Goal: Find specific page/section: Find specific page/section

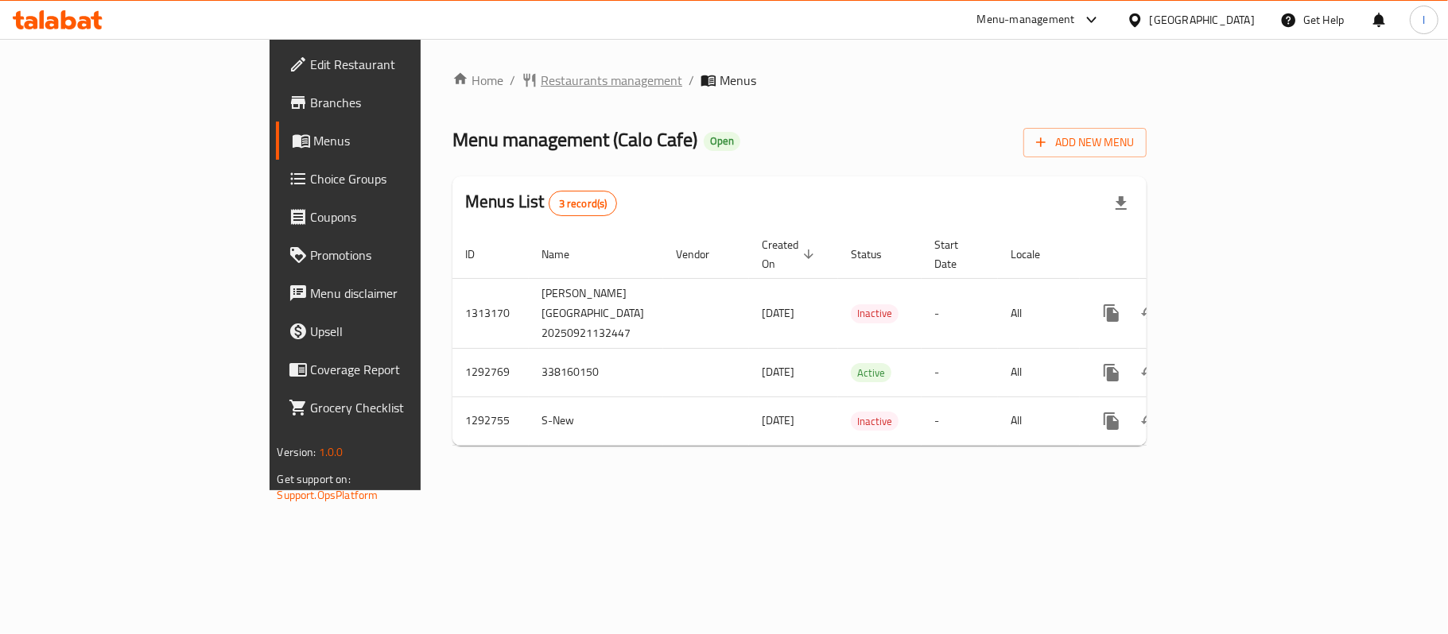
click at [541, 83] on span "Restaurants management" at bounding box center [612, 80] width 142 height 19
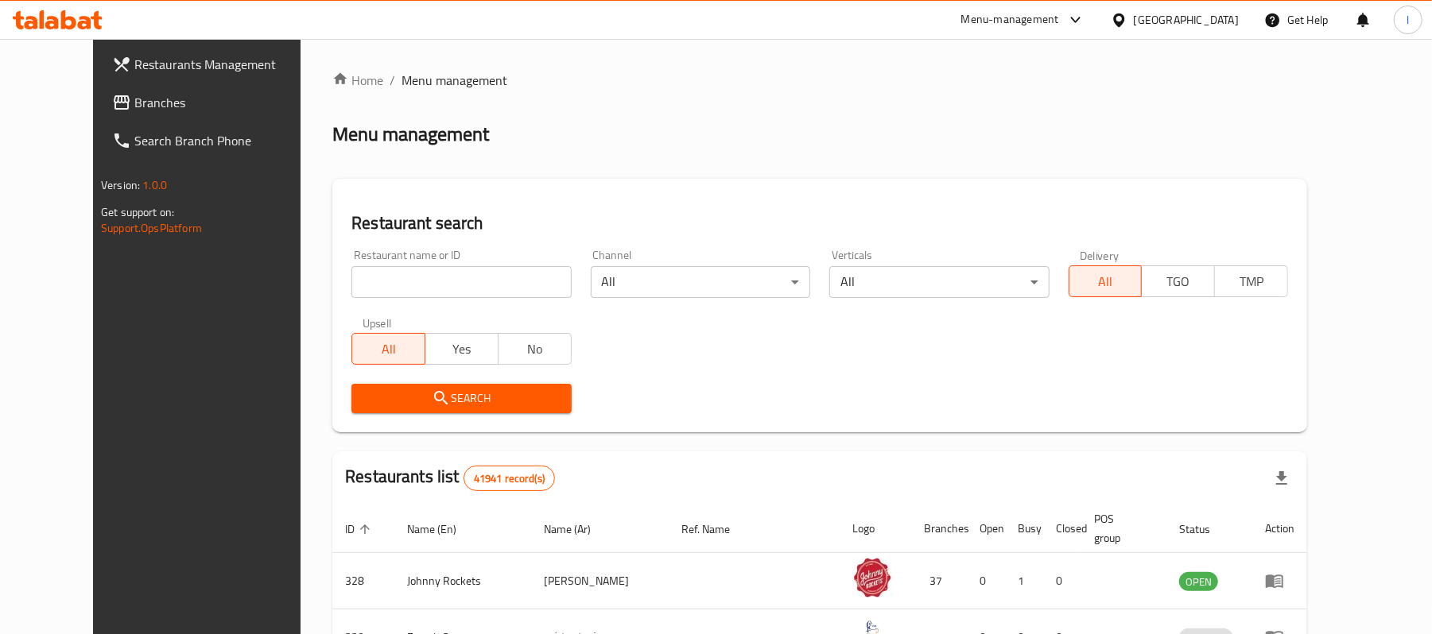
drag, startPoint x: 353, startPoint y: 297, endPoint x: 356, endPoint y: 287, distance: 10.8
click at [353, 297] on input "search" at bounding box center [460, 282] width 219 height 32
paste input "699211"
type input "699211"
click button "Search" at bounding box center [460, 398] width 219 height 29
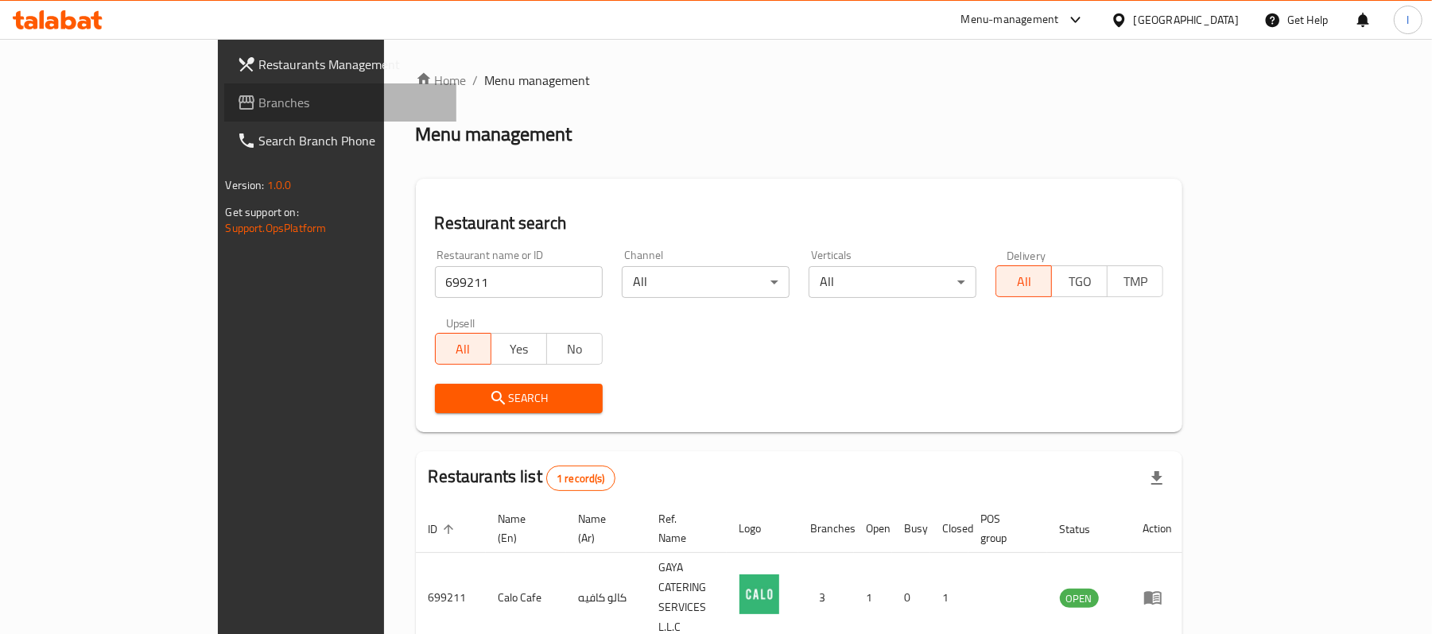
click at [259, 99] on span "Branches" at bounding box center [351, 102] width 185 height 19
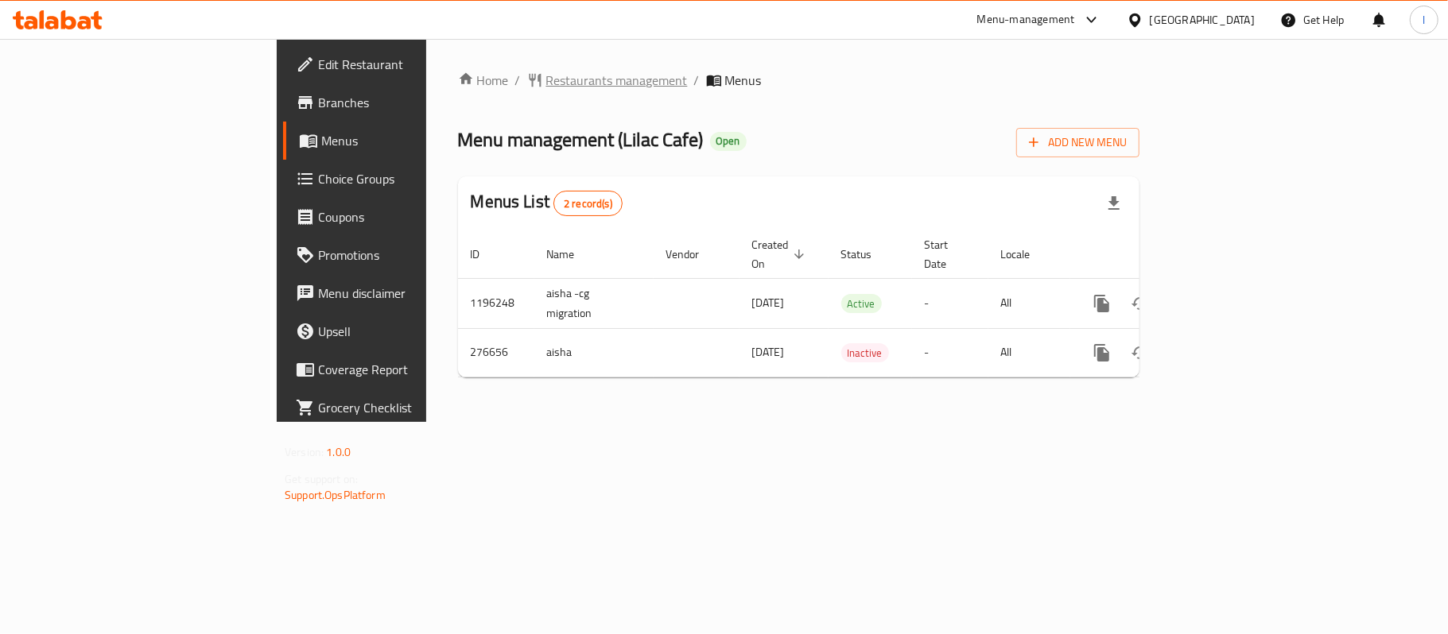
click at [546, 87] on span "Restaurants management" at bounding box center [617, 80] width 142 height 19
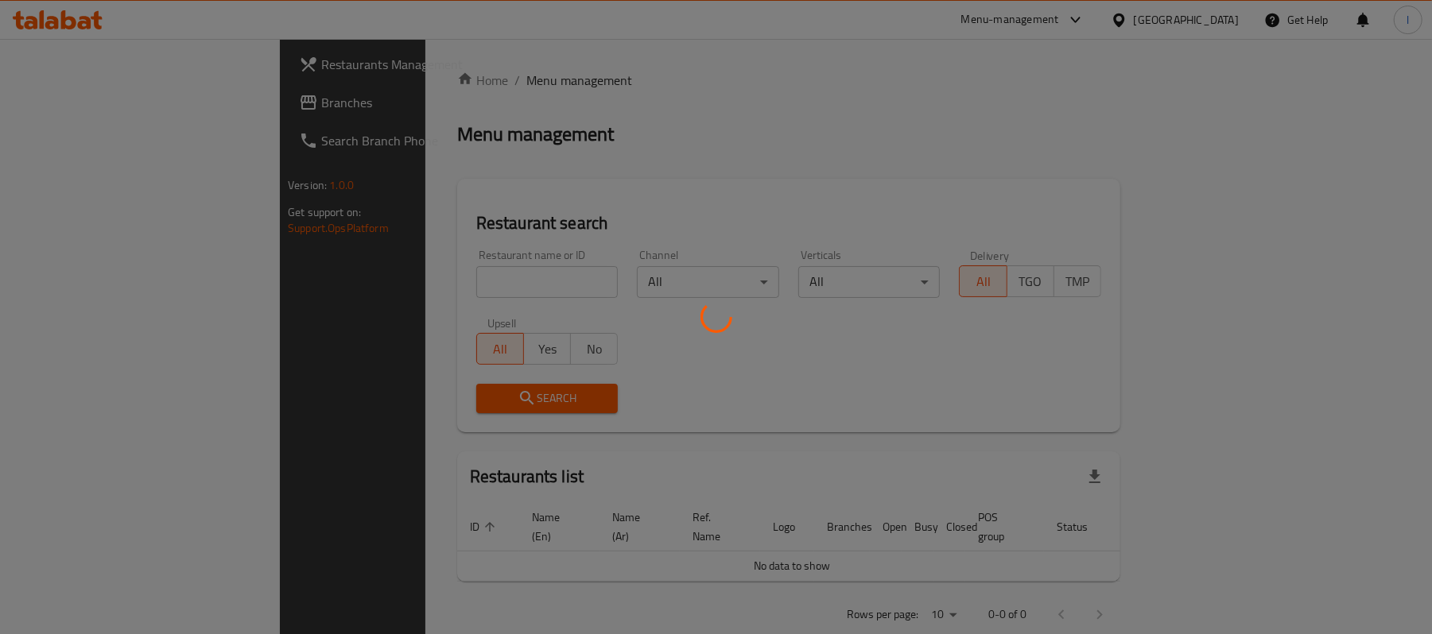
click at [399, 268] on div at bounding box center [716, 317] width 1432 height 634
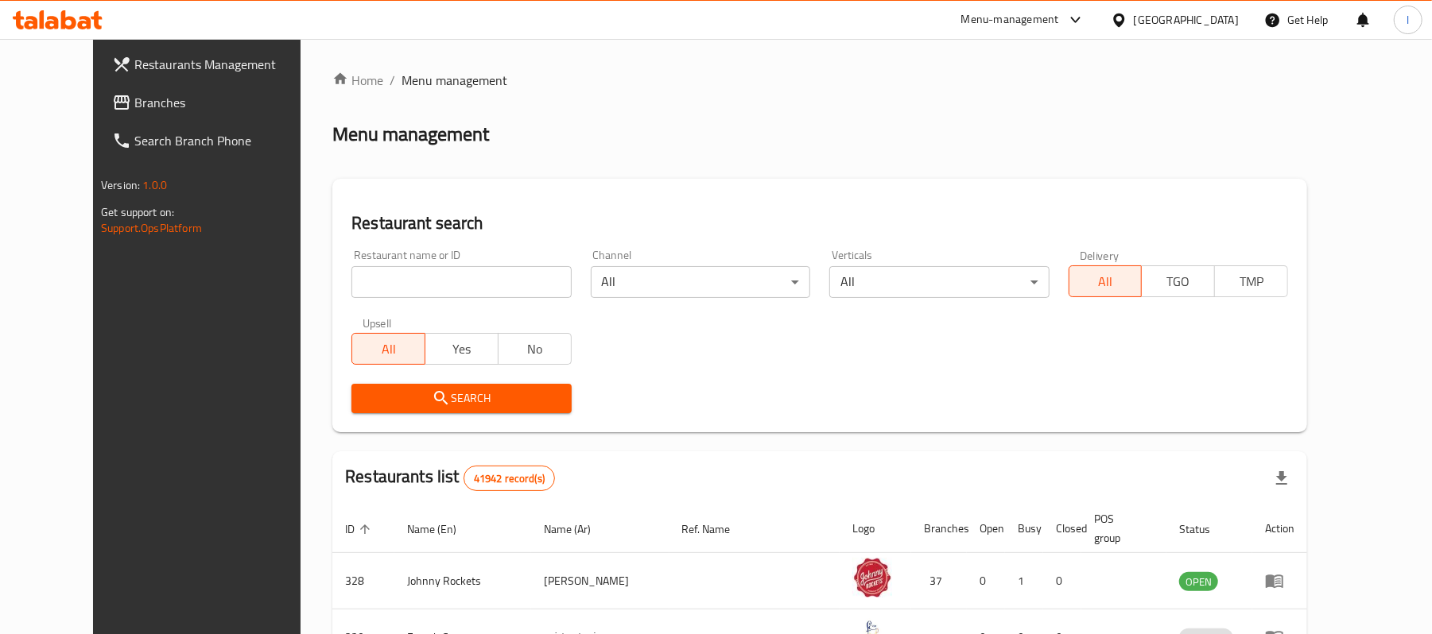
click at [402, 278] on input "search" at bounding box center [460, 282] width 219 height 32
paste input "628033"
type input "628033"
click at [453, 398] on span "Search" at bounding box center [461, 399] width 194 height 20
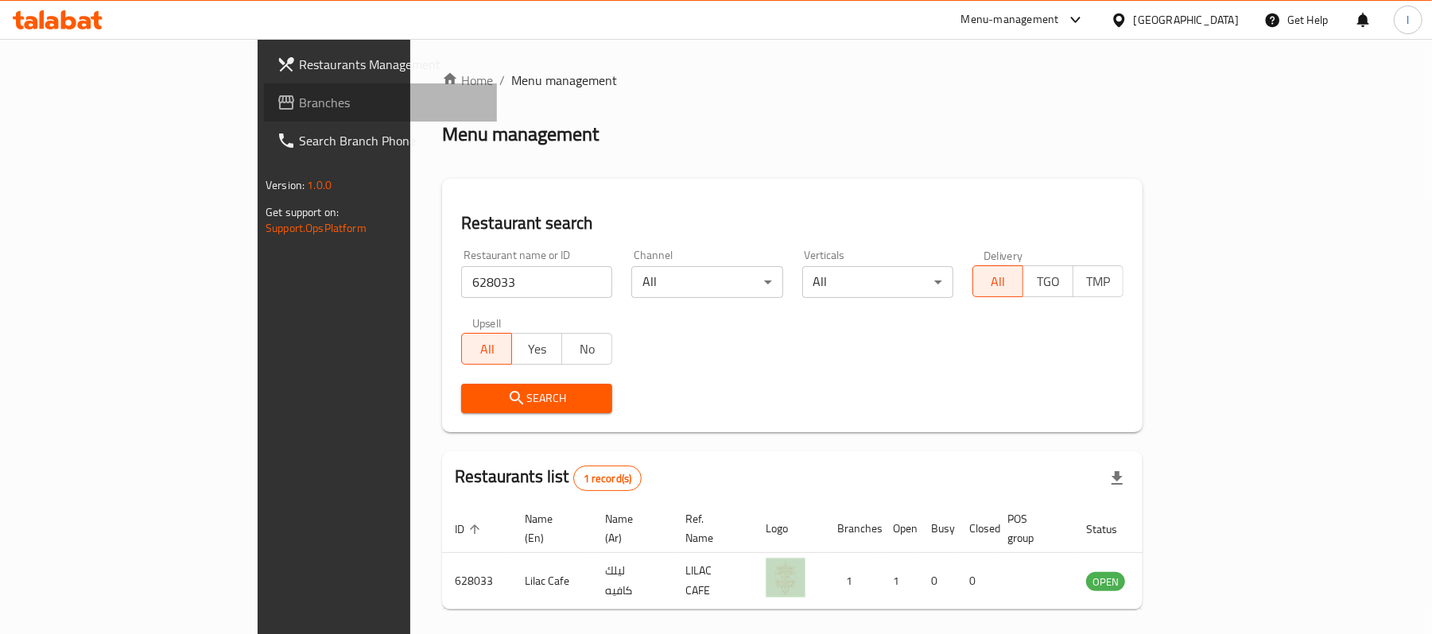
click at [299, 109] on span "Branches" at bounding box center [391, 102] width 185 height 19
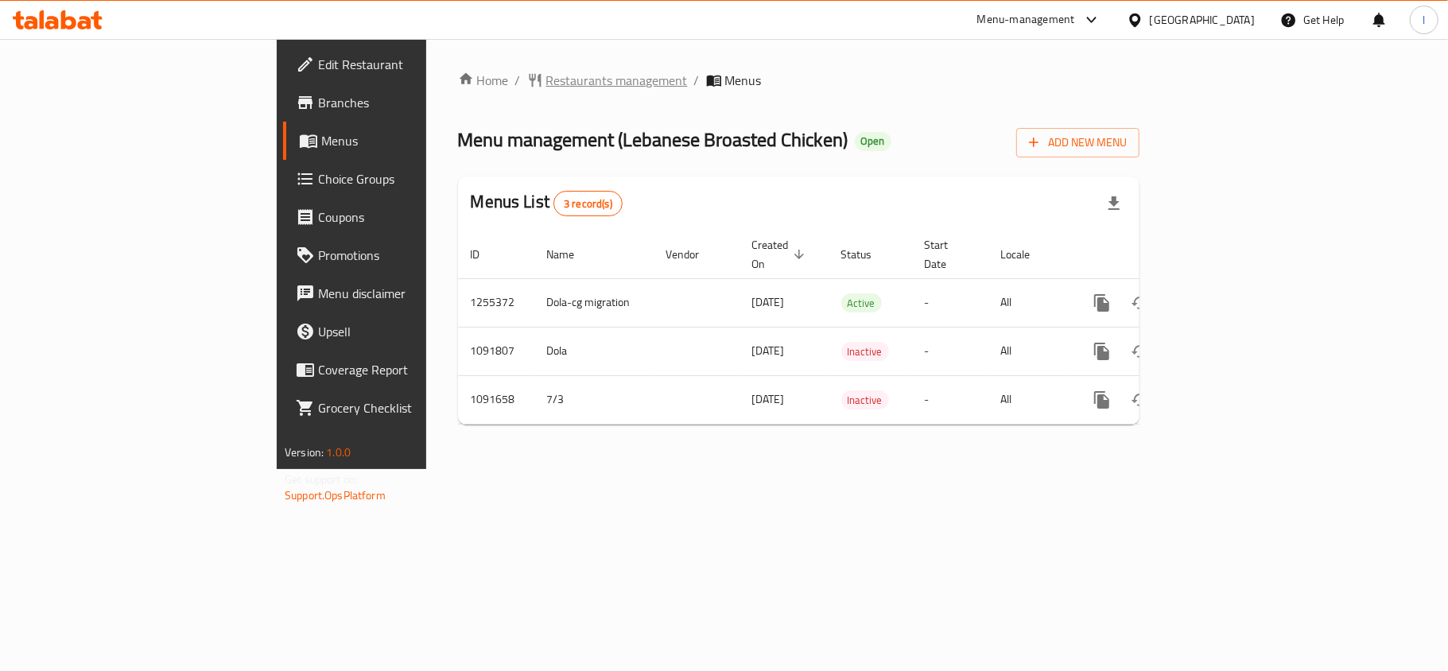
click at [546, 76] on span "Restaurants management" at bounding box center [617, 80] width 142 height 19
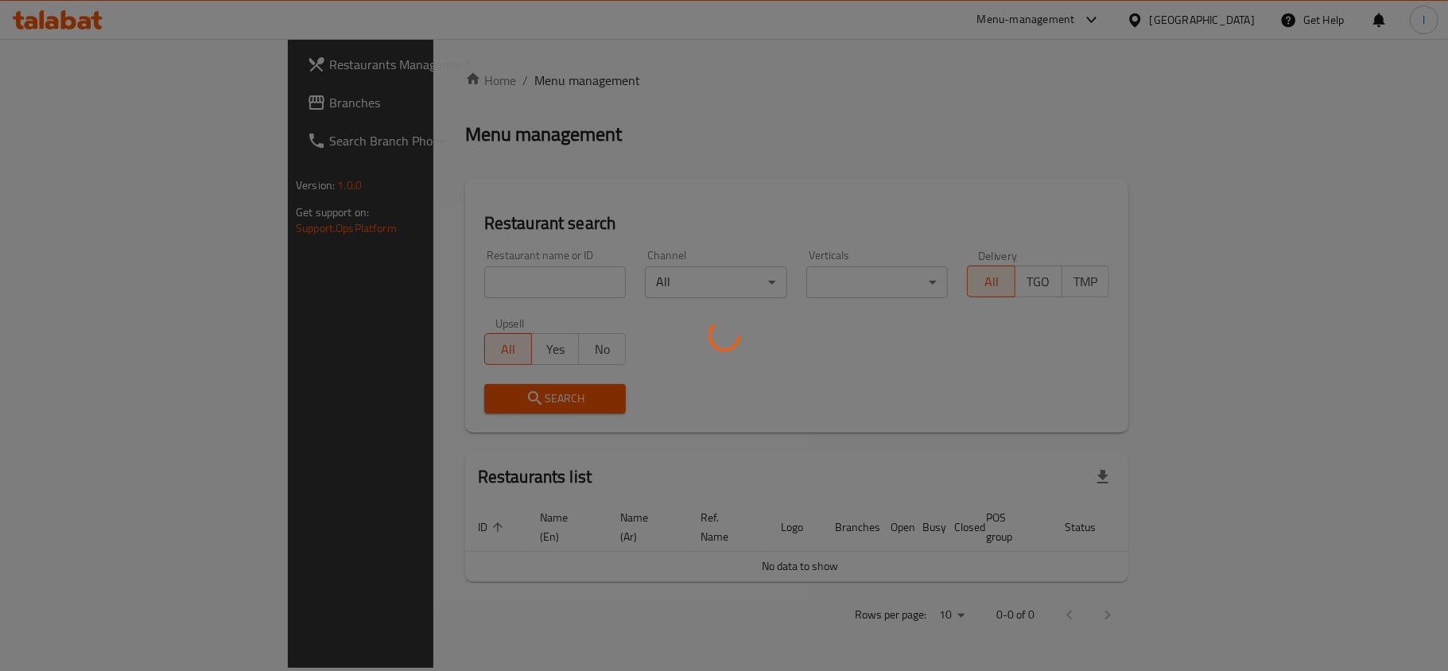
click at [421, 281] on div at bounding box center [724, 335] width 1448 height 671
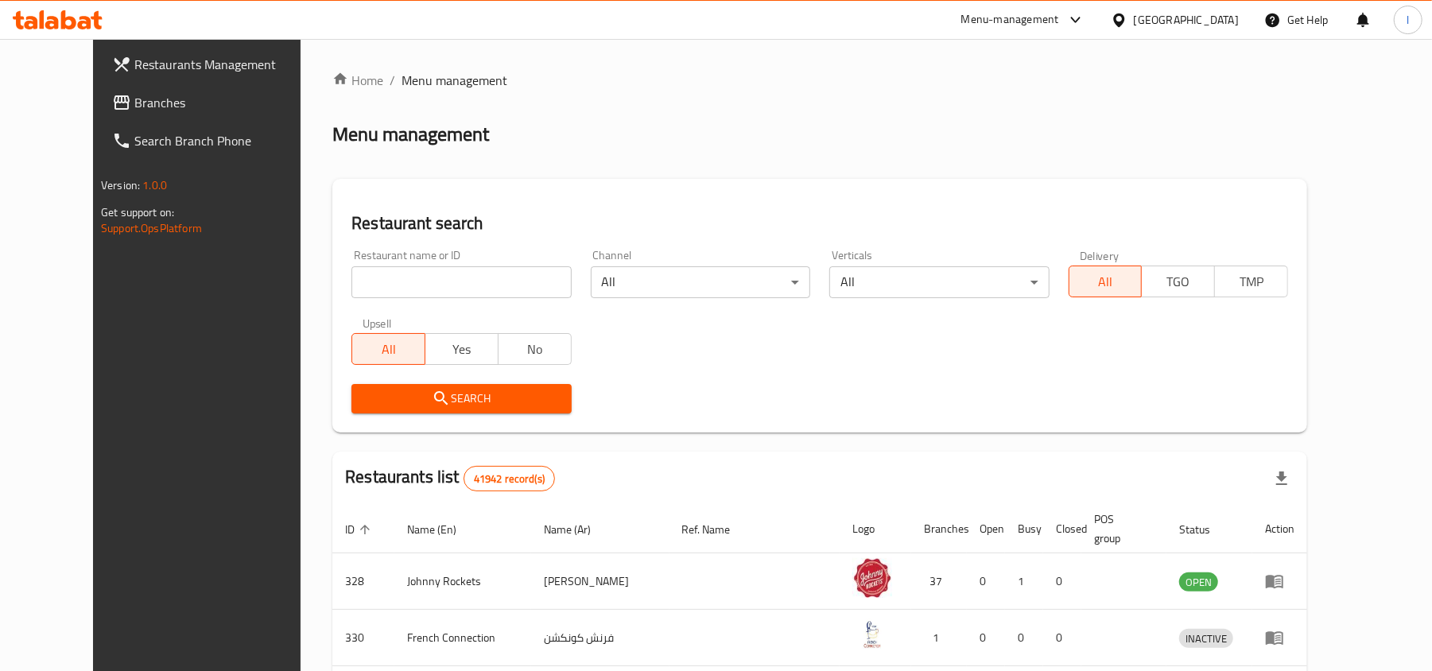
click at [390, 283] on input "search" at bounding box center [460, 282] width 219 height 32
paste input "664802"
type input "664802"
click button "Search" at bounding box center [460, 398] width 219 height 29
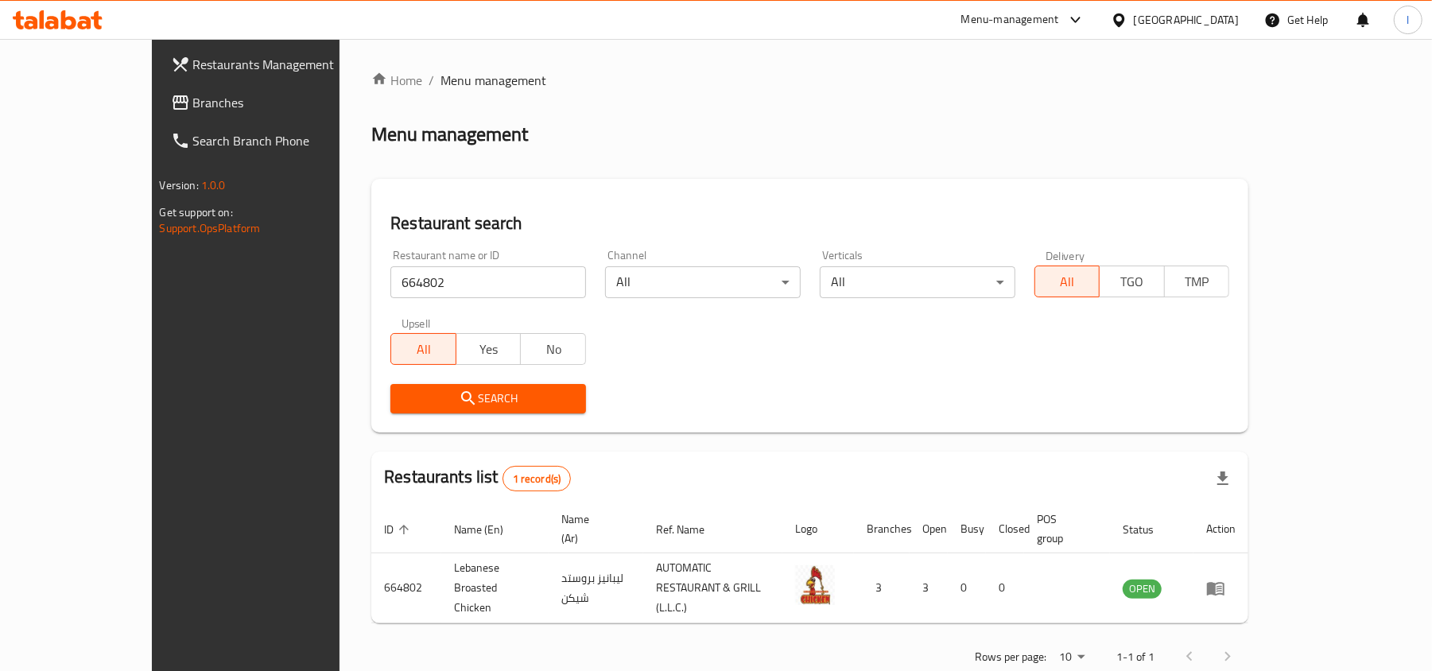
click at [193, 110] on span "Branches" at bounding box center [285, 102] width 185 height 19
